Goal: Task Accomplishment & Management: Manage account settings

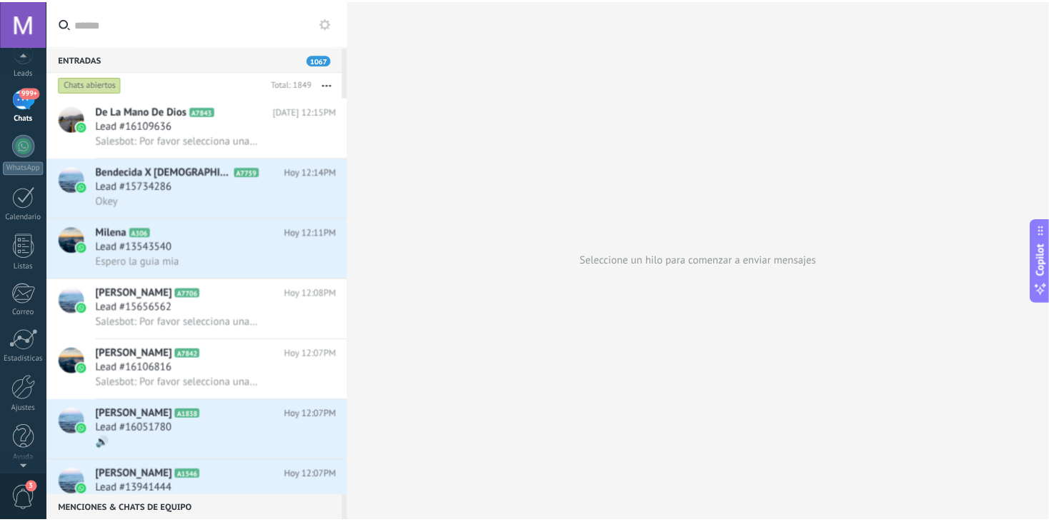
scroll to position [71, 0]
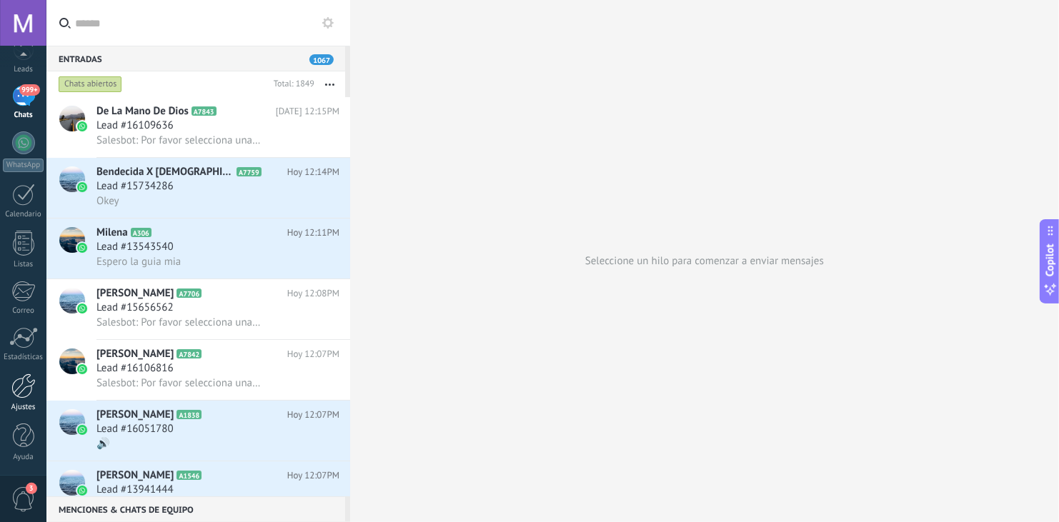
click at [21, 403] on div "Ajustes" at bounding box center [23, 407] width 41 height 9
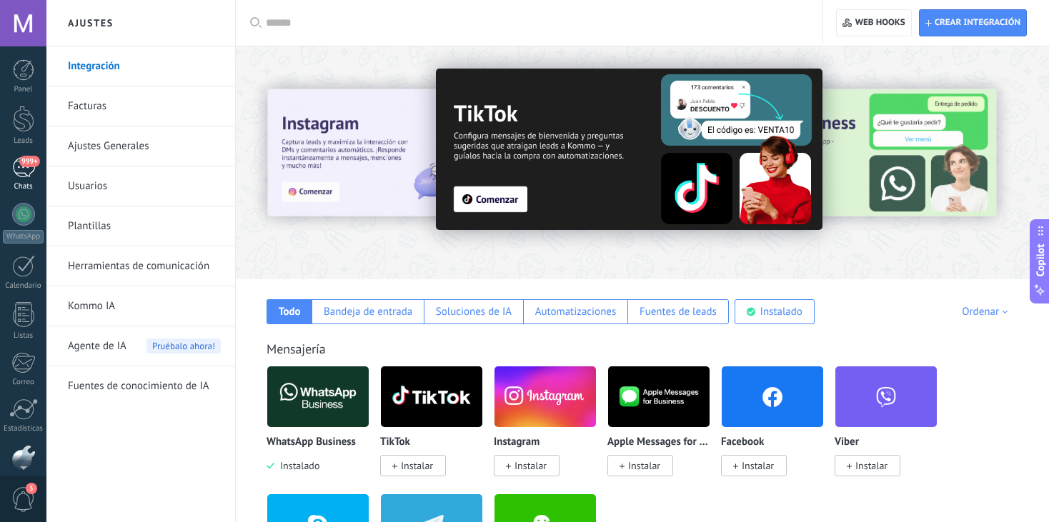
click at [25, 177] on div "999+" at bounding box center [23, 167] width 23 height 21
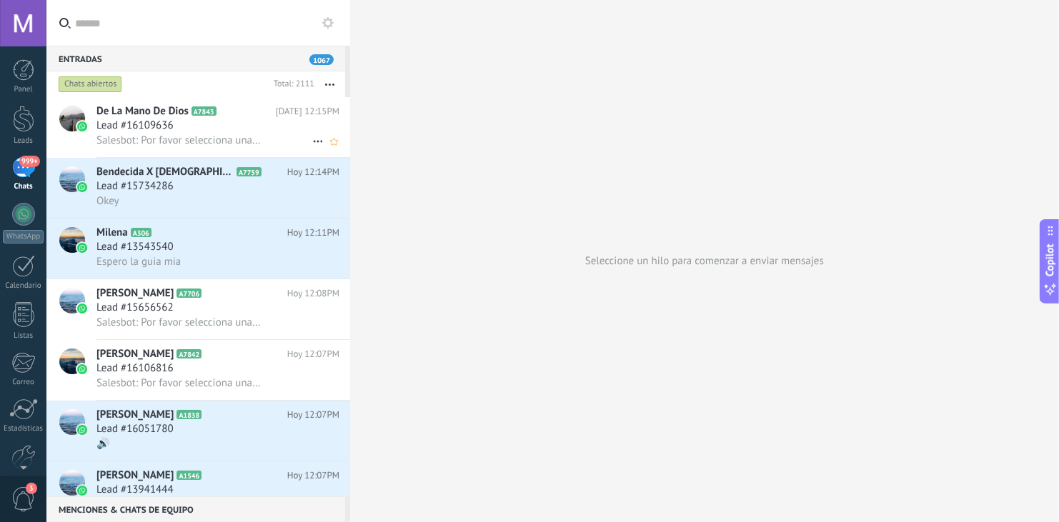
click at [268, 141] on div "Salesbot: Por favor selecciona una opción para continuar:" at bounding box center [217, 140] width 243 height 15
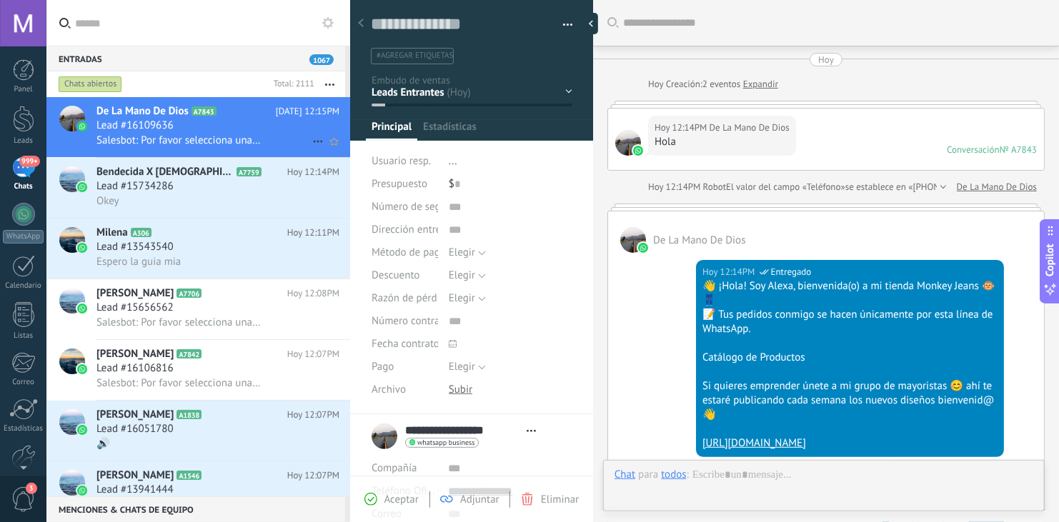
type textarea "**********"
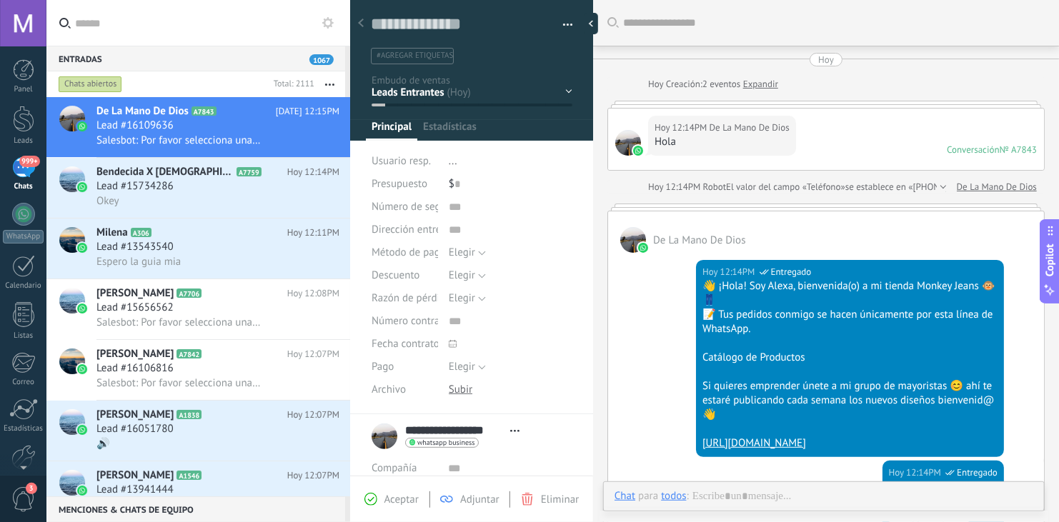
scroll to position [1124, 0]
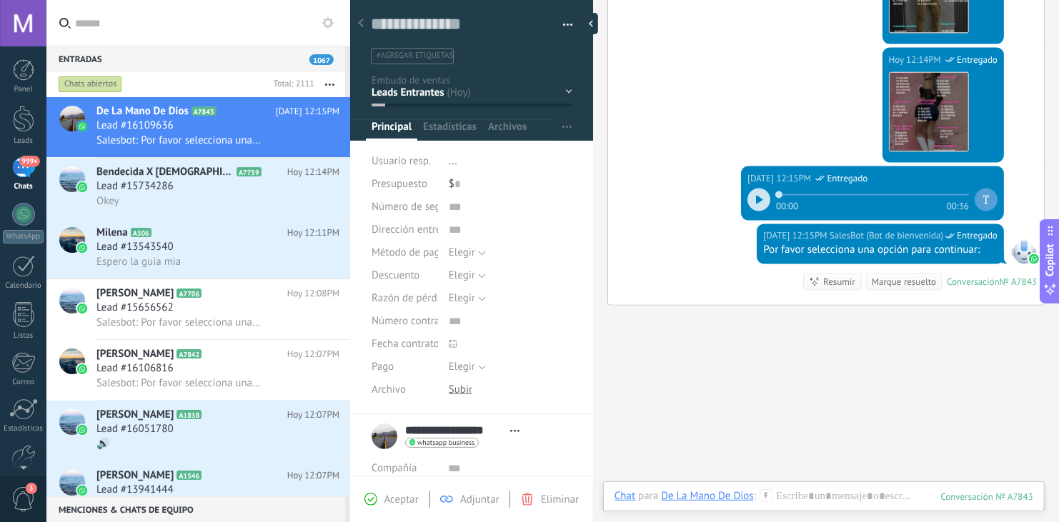
click at [784, 131] on div "Hoy 12:14PM SalesBot (Bot de bienvenida) Entregado Descargar" at bounding box center [826, 107] width 436 height 119
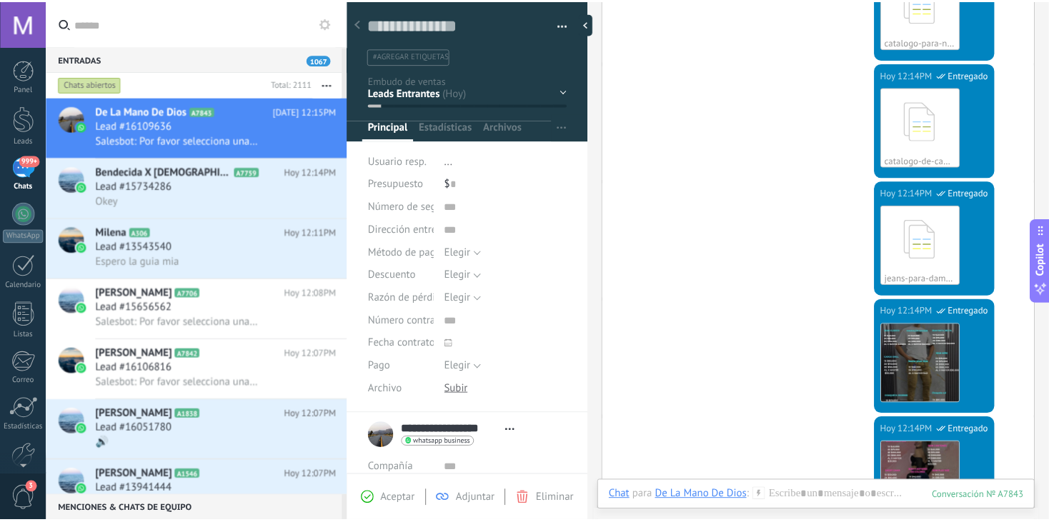
scroll to position [817, 0]
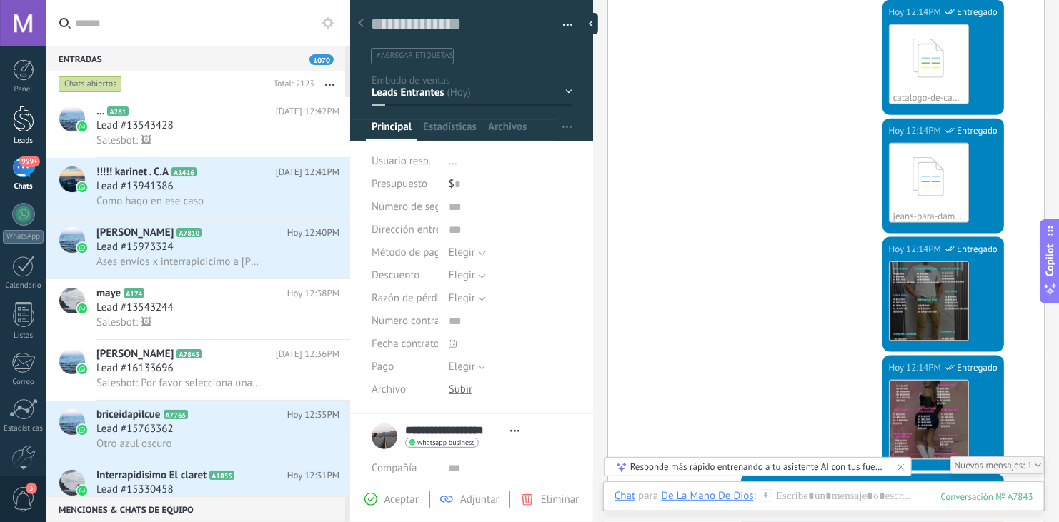
click at [19, 126] on div at bounding box center [23, 119] width 21 height 26
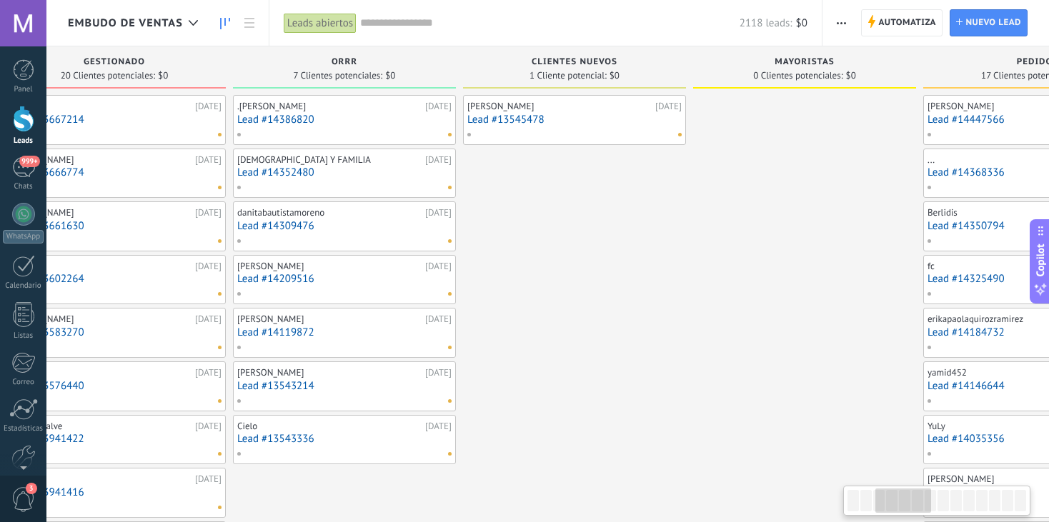
drag, startPoint x: 1014, startPoint y: 442, endPoint x: 484, endPoint y: 371, distance: 534.8
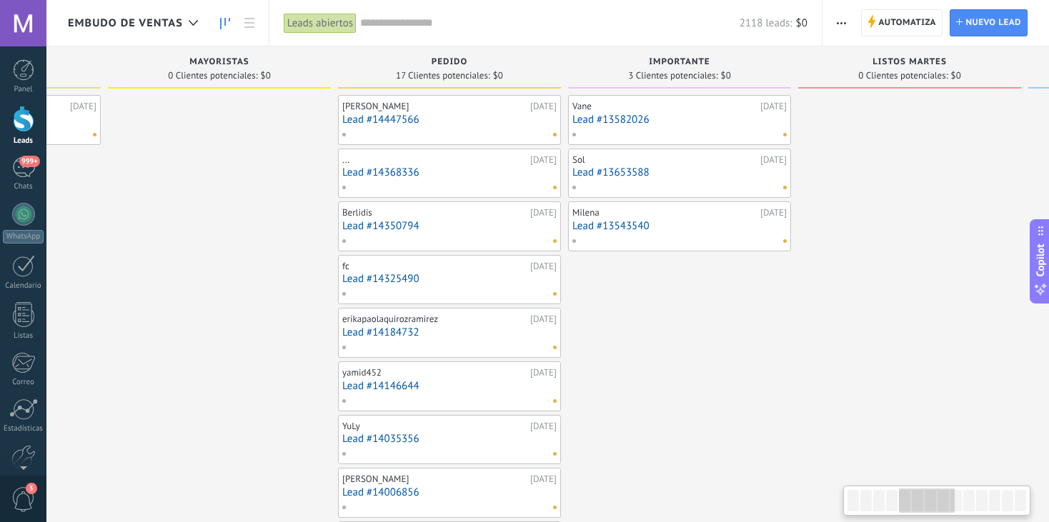
drag, startPoint x: 793, startPoint y: 319, endPoint x: 205, endPoint y: 272, distance: 589.8
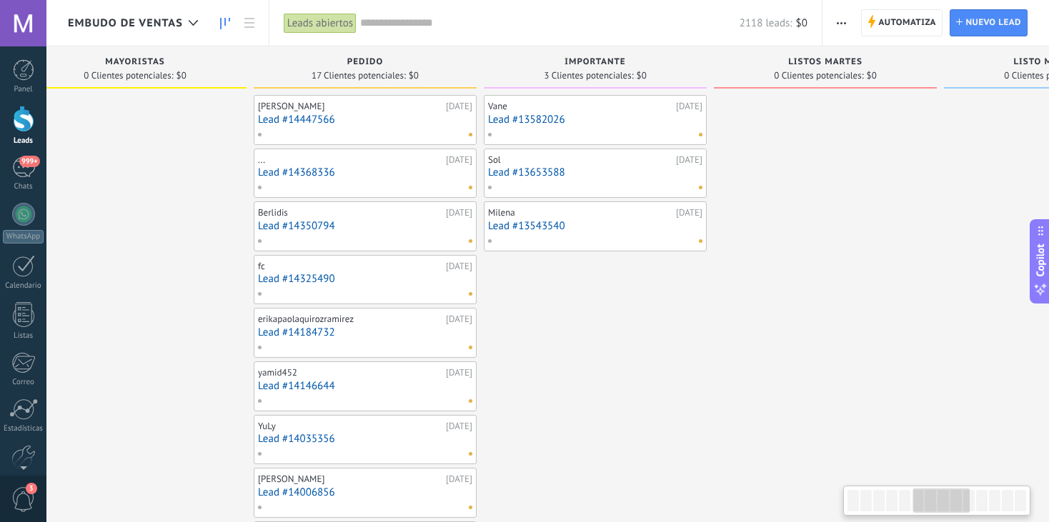
drag, startPoint x: 884, startPoint y: 429, endPoint x: 1058, endPoint y: 412, distance: 174.4
click at [1048, 412] on html ".abecls-1,.abecls-2{fill-rule:evenodd}.abecls-2{fill:#fff} .abhcls-1{fill:none}…" at bounding box center [524, 261] width 1049 height 522
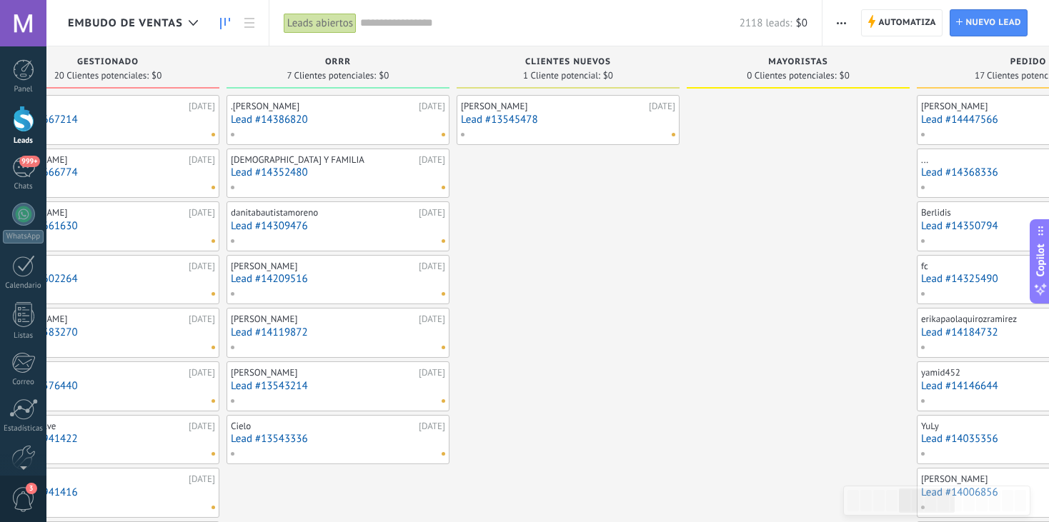
scroll to position [0, 262]
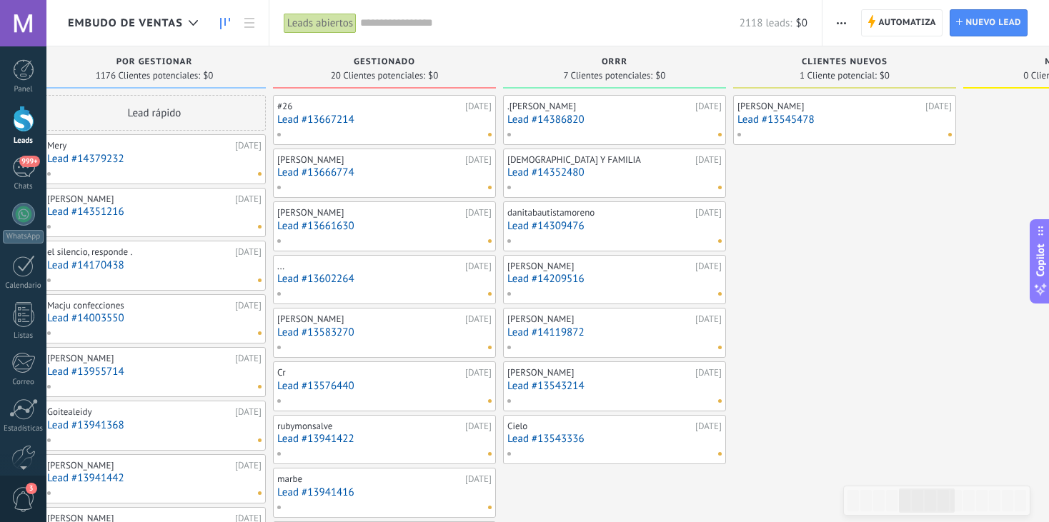
drag, startPoint x: 348, startPoint y: 284, endPoint x: 1058, endPoint y: 369, distance: 715.1
click at [1048, 369] on html ".abecls-1,.abecls-2{fill-rule:evenodd}.abecls-2{fill:#fff} .abhcls-1{fill:none}…" at bounding box center [524, 261] width 1049 height 522
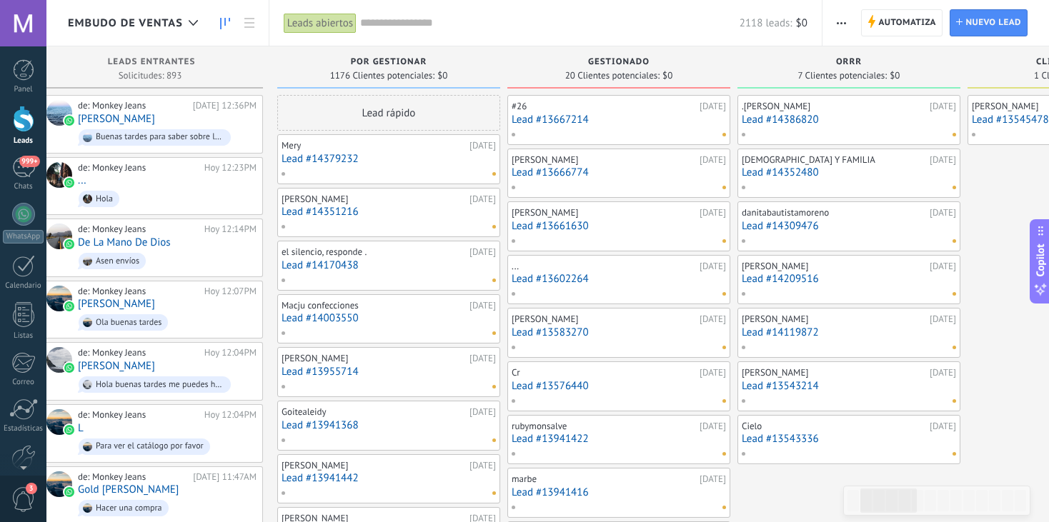
scroll to position [0, 0]
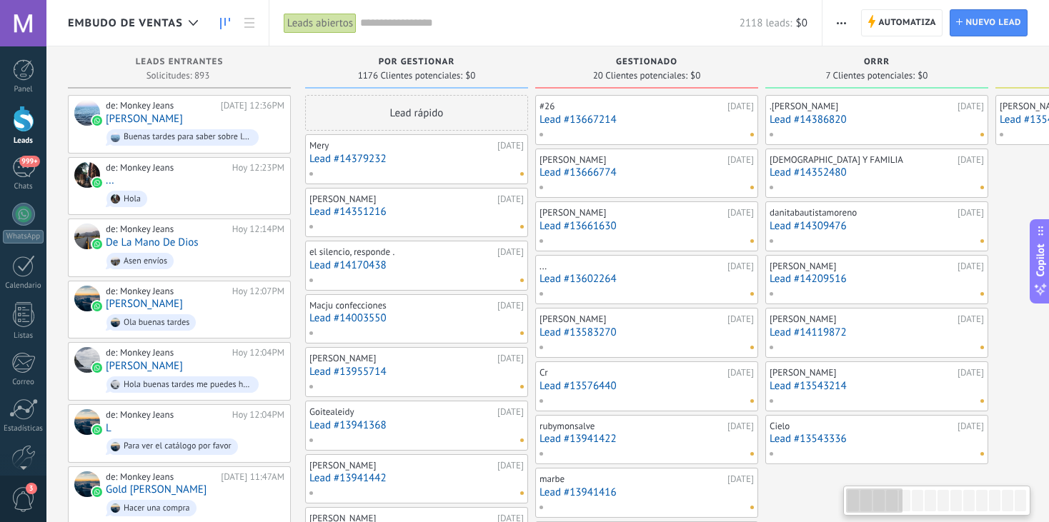
drag, startPoint x: 539, startPoint y: 477, endPoint x: 1017, endPoint y: 418, distance: 482.2
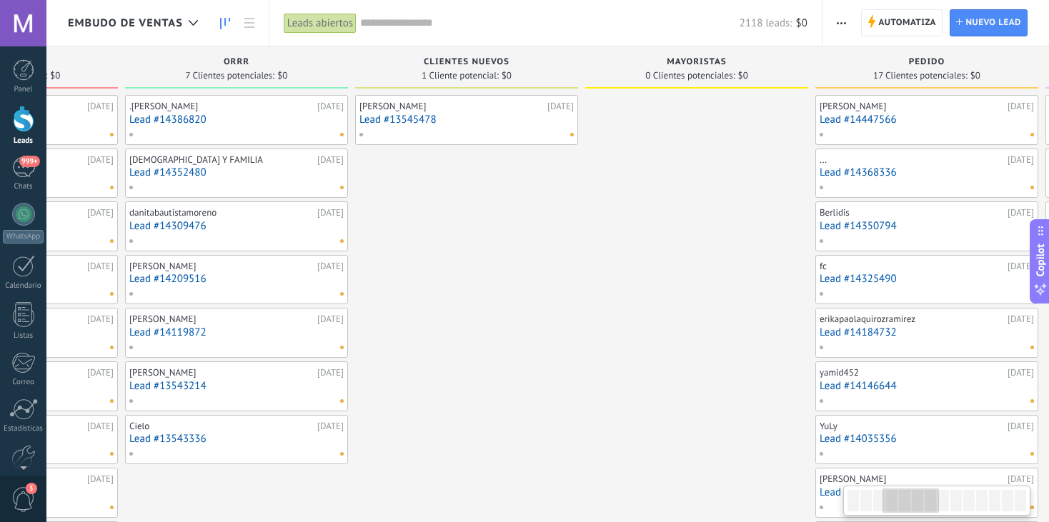
drag, startPoint x: 1019, startPoint y: 368, endPoint x: 381, endPoint y: 216, distance: 655.0
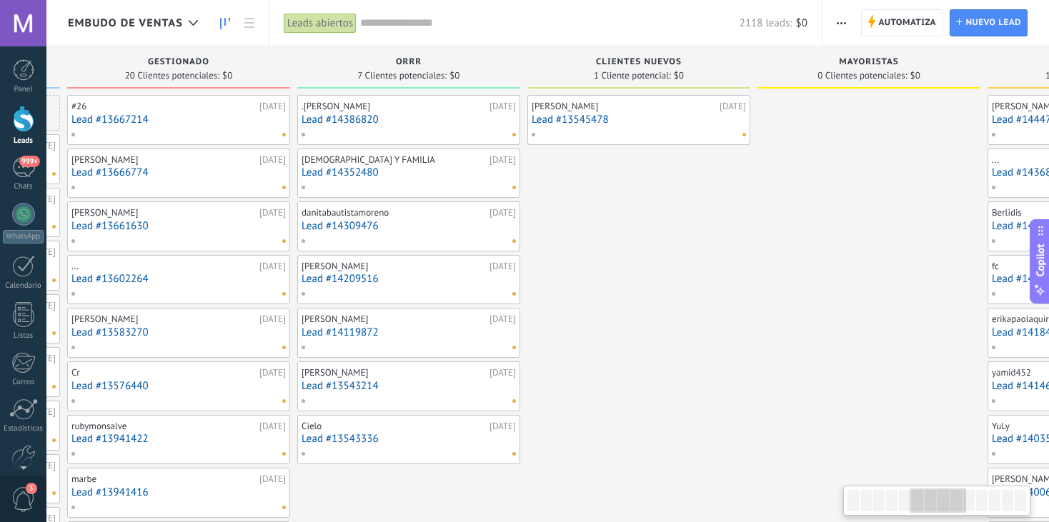
drag, startPoint x: 635, startPoint y: 375, endPoint x: 969, endPoint y: 386, distance: 334.5
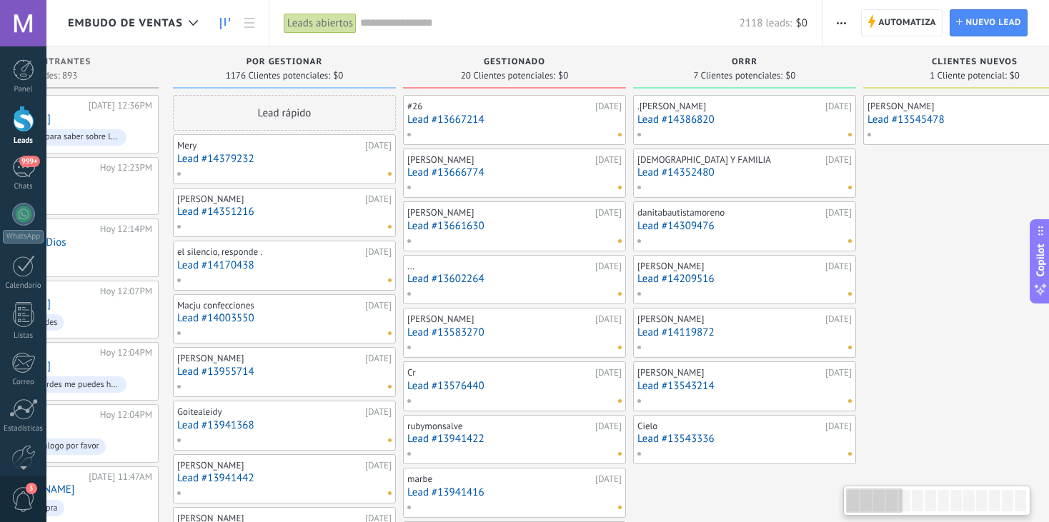
scroll to position [0, 1]
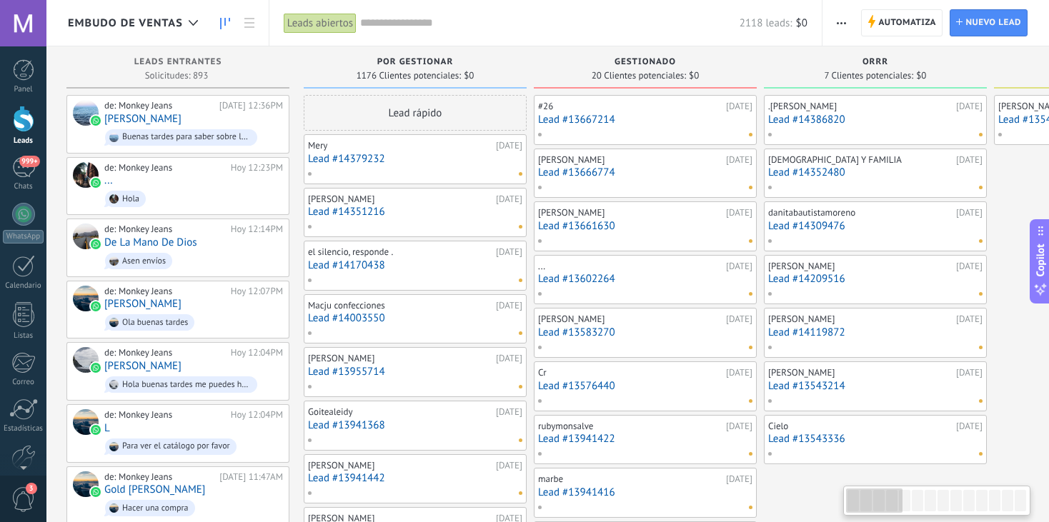
drag, startPoint x: 731, startPoint y: 337, endPoint x: 1058, endPoint y: 412, distance: 335.7
click at [1048, 412] on html ".abecls-1,.abecls-2{fill-rule:evenodd}.abecls-2{fill:#fff} .abhcls-1{fill:none}…" at bounding box center [524, 261] width 1049 height 522
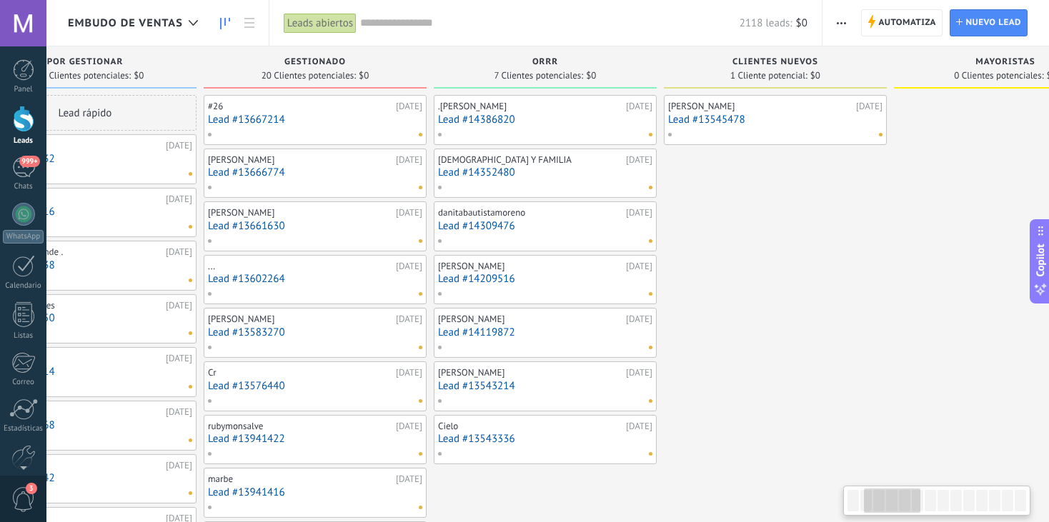
scroll to position [0, 0]
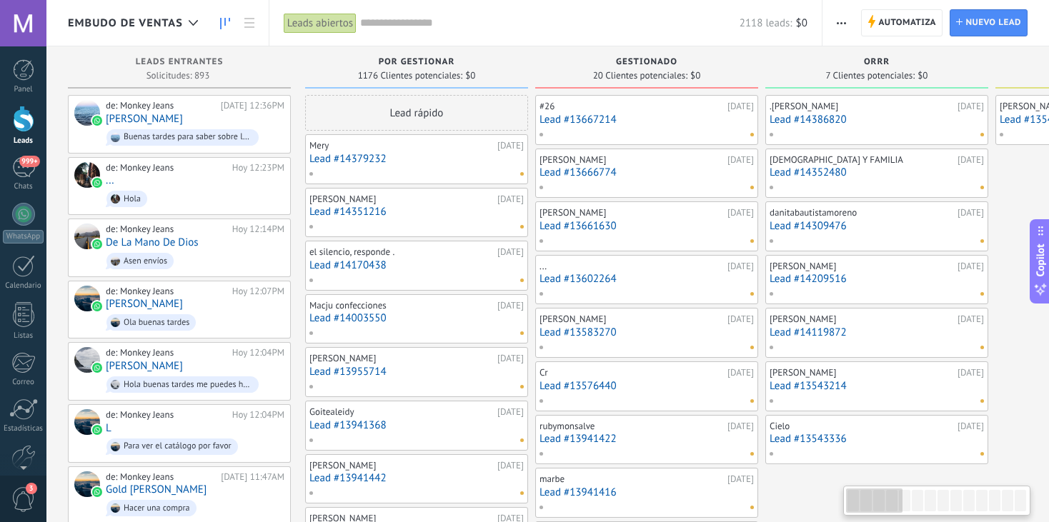
drag, startPoint x: 819, startPoint y: 497, endPoint x: 1058, endPoint y: 474, distance: 239.7
click at [1048, 474] on html ".abecls-1,.abecls-2{fill-rule:evenodd}.abecls-2{fill:#fff} .abhcls-1{fill:none}…" at bounding box center [524, 261] width 1049 height 522
drag, startPoint x: 794, startPoint y: 491, endPoint x: 887, endPoint y: 485, distance: 92.3
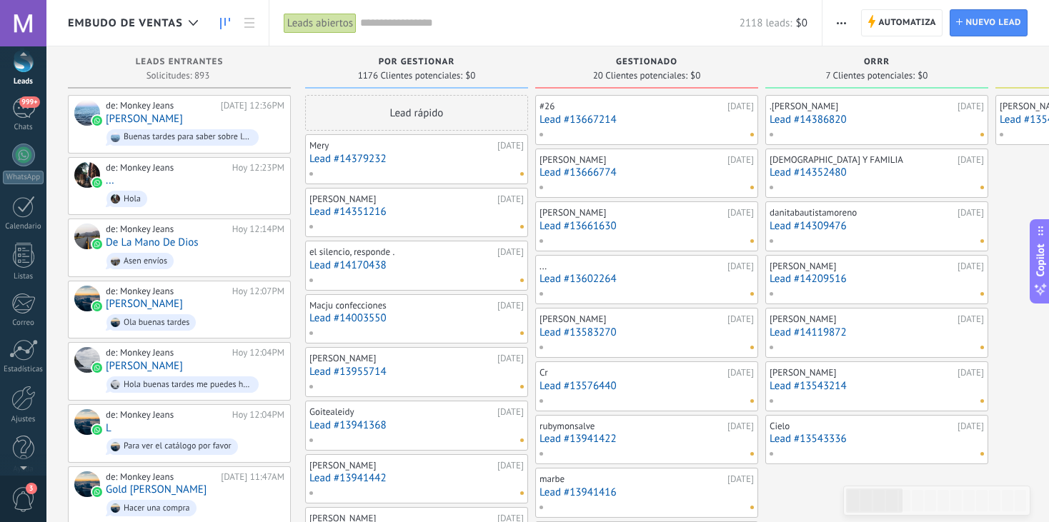
scroll to position [71, 0]
click at [21, 374] on div at bounding box center [23, 386] width 24 height 25
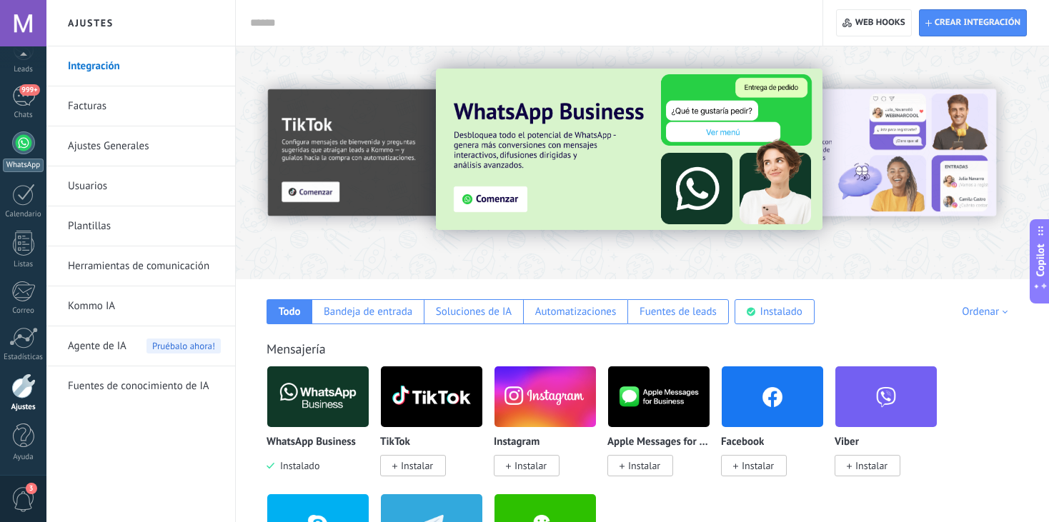
click at [30, 147] on div at bounding box center [23, 142] width 23 height 23
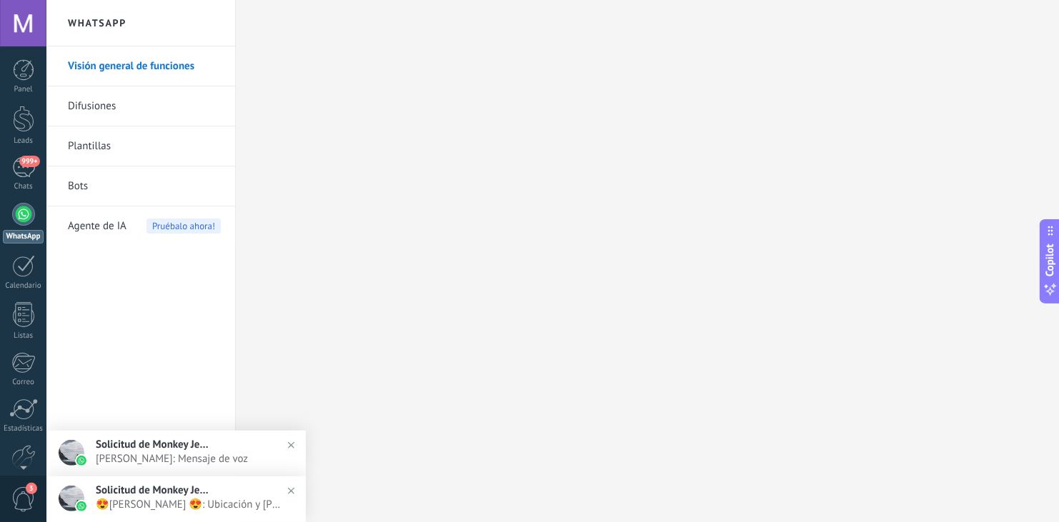
click at [99, 143] on link "Plantillas" at bounding box center [144, 146] width 153 height 40
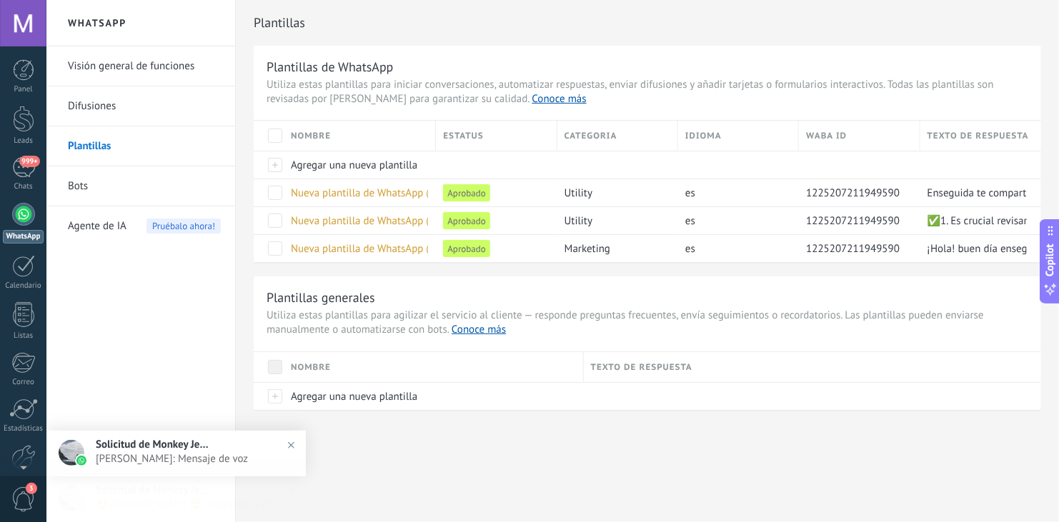
click at [91, 101] on link "Difusiones" at bounding box center [144, 106] width 153 height 40
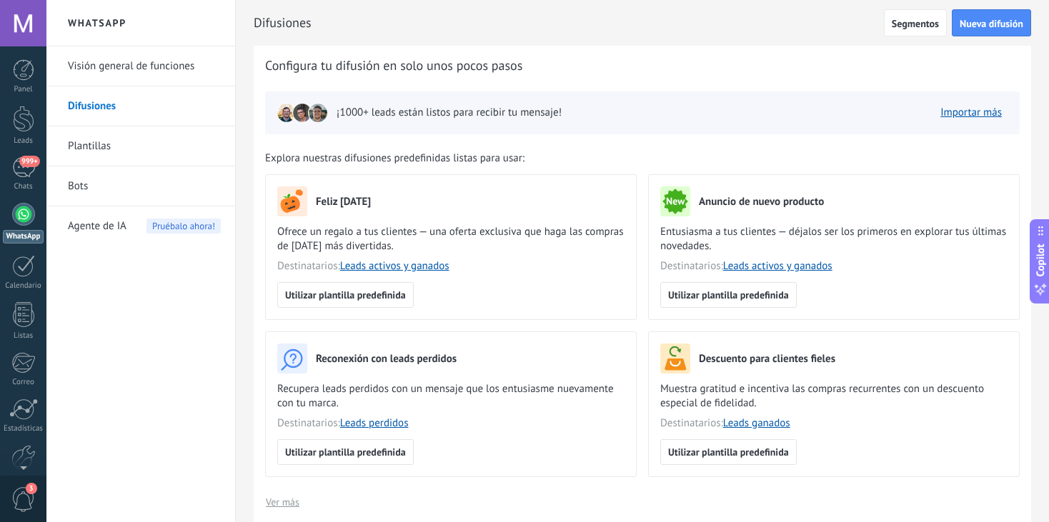
click at [88, 139] on link "Plantillas" at bounding box center [144, 146] width 153 height 40
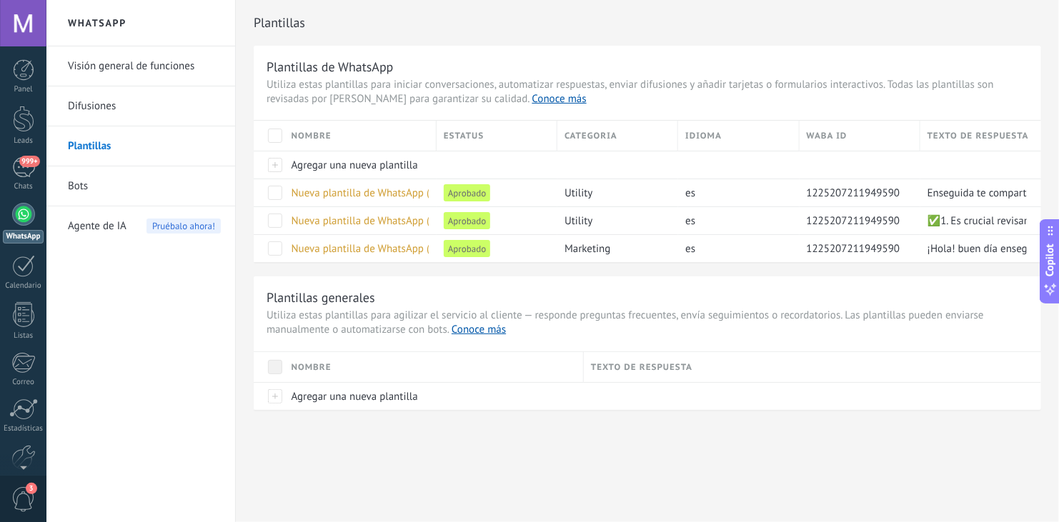
click at [19, 212] on div at bounding box center [23, 214] width 23 height 23
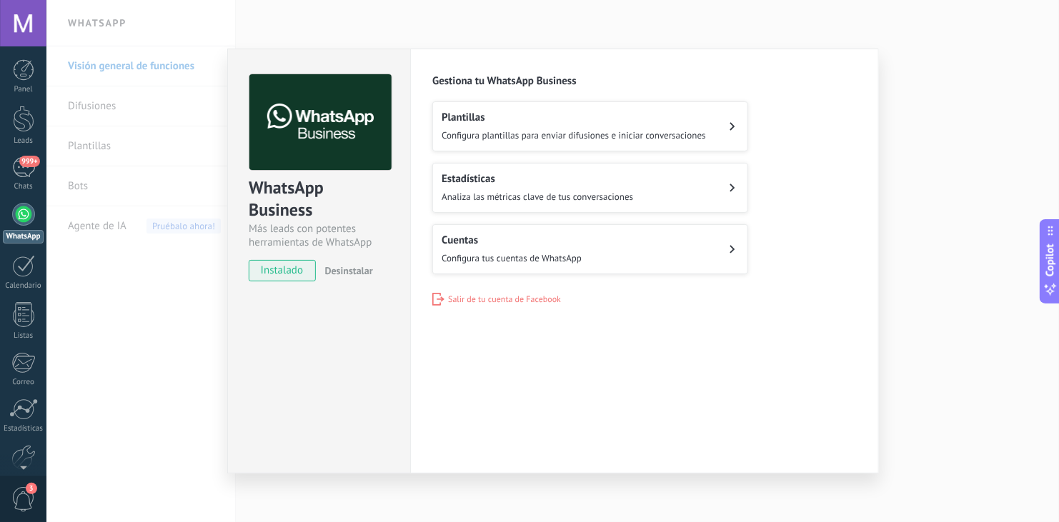
click at [497, 252] on span "Configura tus cuentas de WhatsApp" at bounding box center [512, 258] width 140 height 12
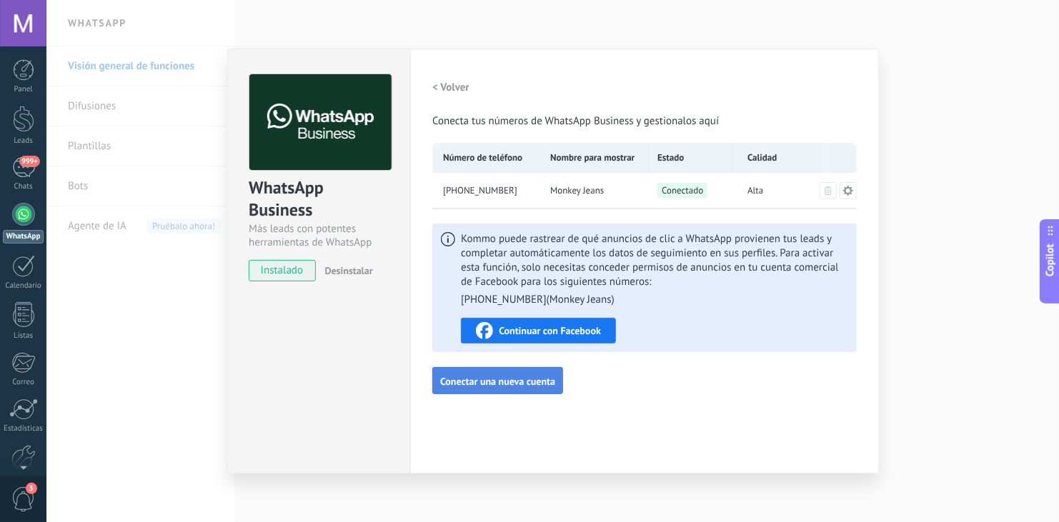
click at [532, 377] on span "Conectar una nueva cuenta" at bounding box center [497, 381] width 115 height 10
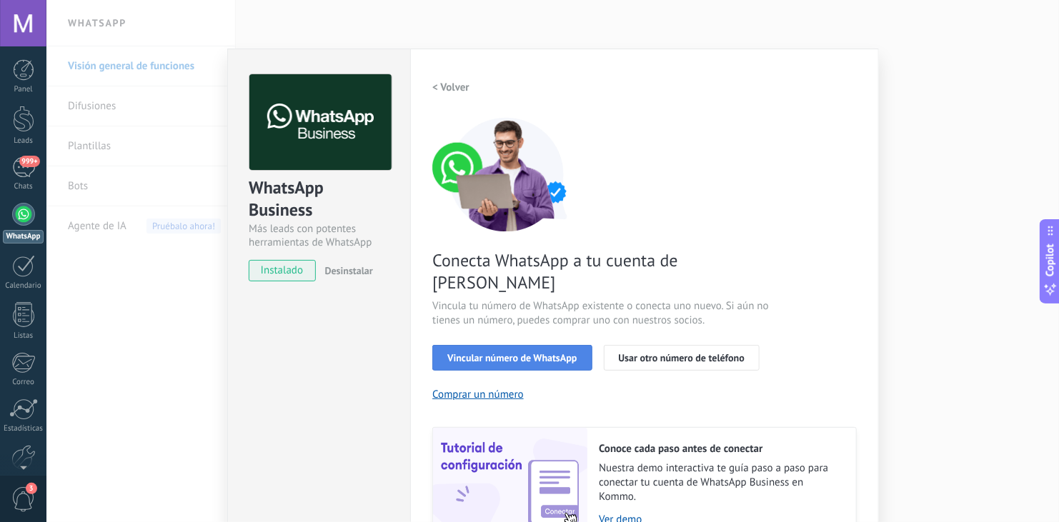
click at [487, 353] on span "Vincular número de WhatsApp" at bounding box center [511, 358] width 129 height 10
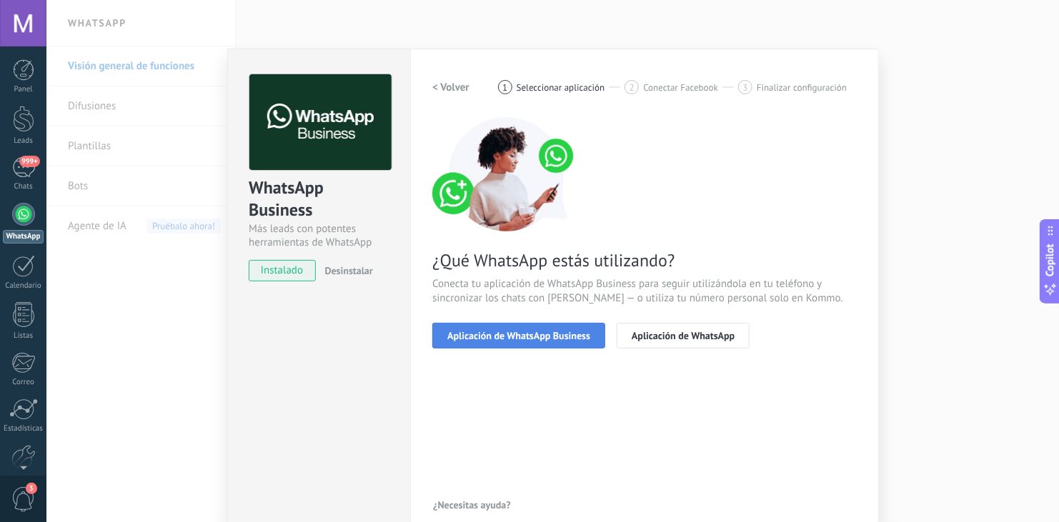
click at [557, 331] on span "Aplicación de WhatsApp Business" at bounding box center [518, 336] width 143 height 10
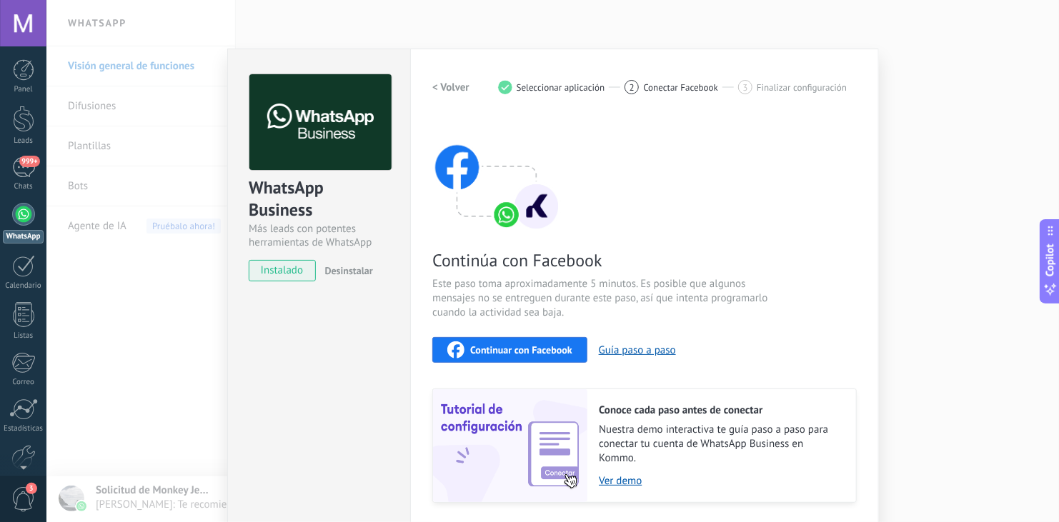
click at [487, 351] on span "Continuar con Facebook" at bounding box center [521, 350] width 102 height 10
click at [509, 354] on span "Continuar con Facebook" at bounding box center [521, 350] width 102 height 10
